Goal: Information Seeking & Learning: Check status

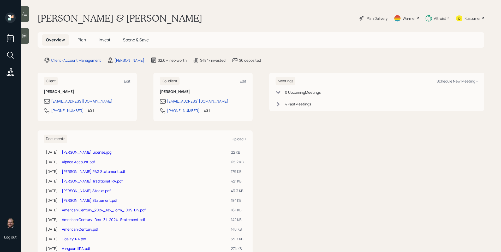
click at [105, 37] on span "Invest" at bounding box center [105, 40] width 12 height 6
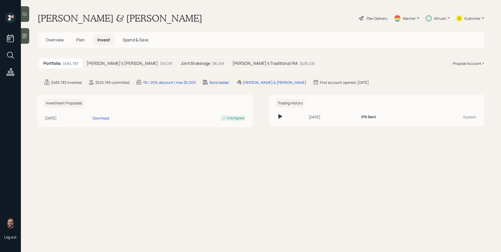
click at [160, 63] on div "$40,119" at bounding box center [166, 63] width 12 height 5
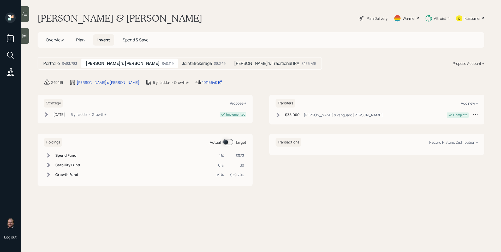
click at [182, 65] on h5 "Joint Brokerage" at bounding box center [197, 63] width 30 height 5
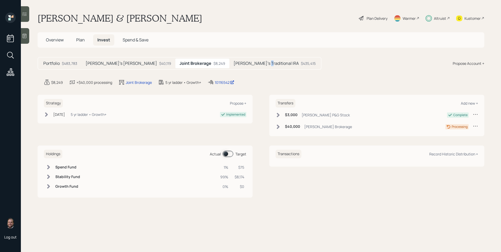
click at [233, 66] on h5 "[PERSON_NAME]'s Traditional IRA" at bounding box center [265, 63] width 65 height 5
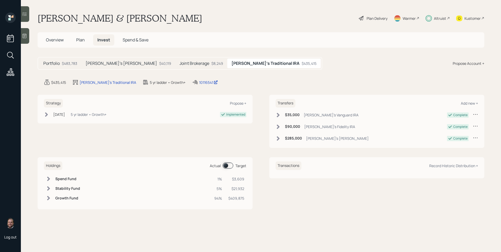
click at [289, 141] on h6 "$285,000" at bounding box center [293, 138] width 17 height 4
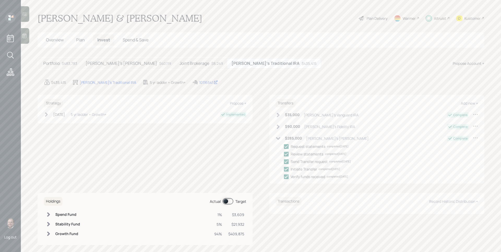
click at [59, 42] on span "Overview" at bounding box center [55, 40] width 18 height 6
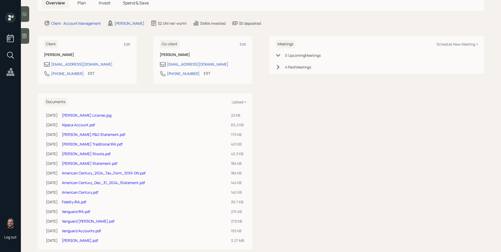
scroll to position [47, 0]
